Goal: Information Seeking & Learning: Learn about a topic

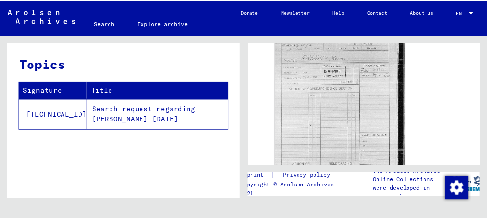
scroll to position [266, 0]
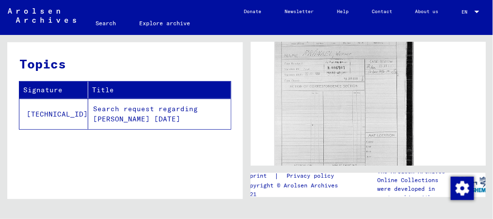
drag, startPoint x: 0, startPoint y: 0, endPoint x: 291, endPoint y: 115, distance: 312.9
click at [291, 115] on img at bounding box center [344, 111] width 138 height 185
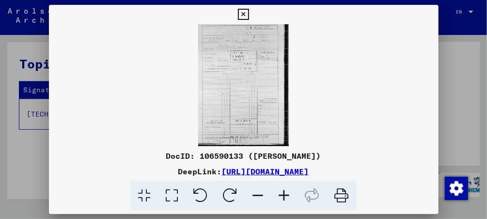
click at [207, 76] on img at bounding box center [244, 85] width 390 height 122
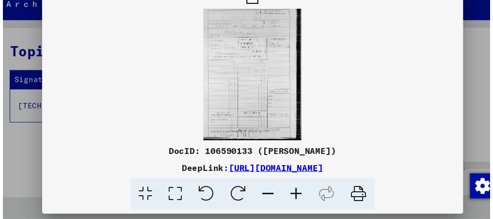
scroll to position [0, 0]
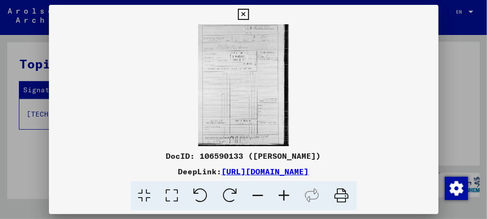
click at [241, 18] on icon at bounding box center [243, 15] width 11 height 12
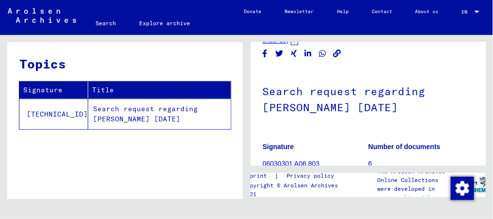
scroll to position [76, 0]
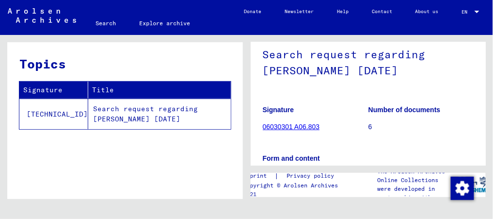
click at [277, 126] on link "06030301 A06.803" at bounding box center [291, 127] width 57 height 8
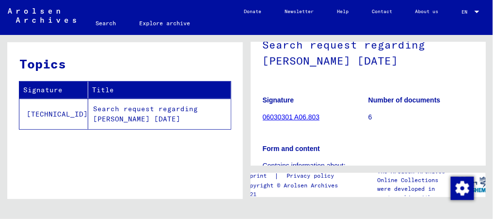
scroll to position [75, 0]
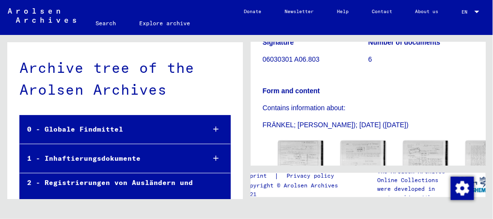
scroll to position [15106, 0]
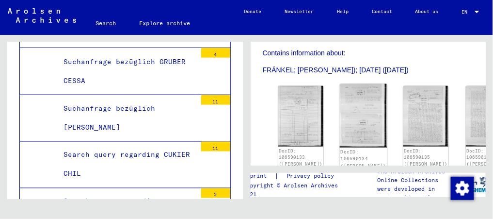
click at [340, 149] on link "DocID: 106590134 ([PERSON_NAME])" at bounding box center [363, 158] width 46 height 19
